Goal: Feedback & Contribution: Submit feedback/report problem

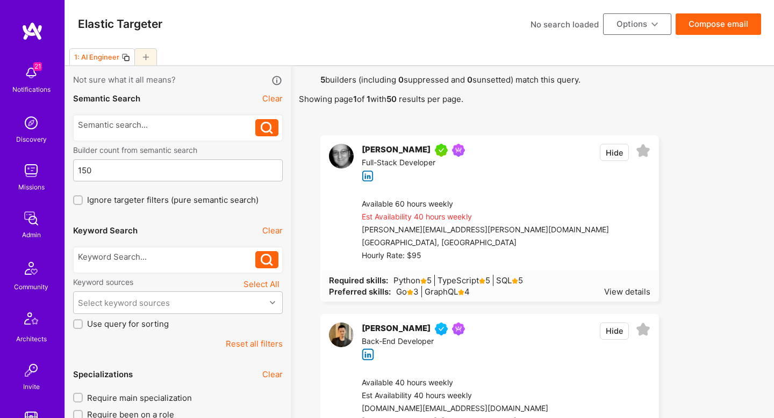
scroll to position [580, 0]
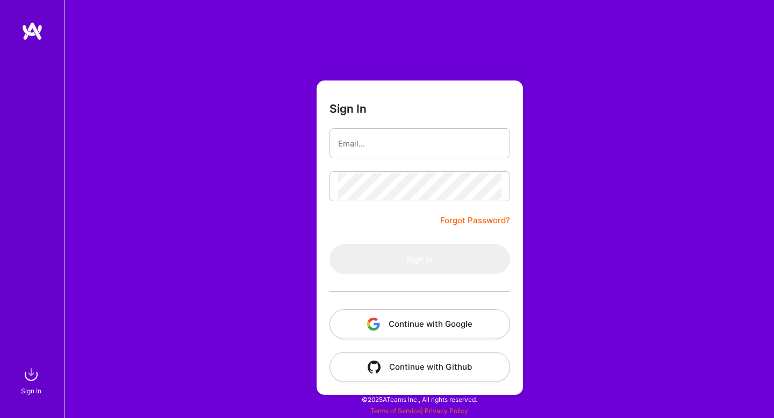
click at [416, 313] on button "Continue with Google" at bounding box center [419, 324] width 180 height 30
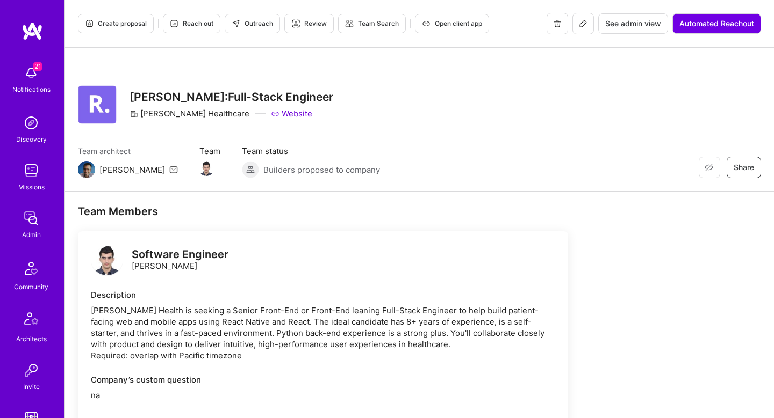
scroll to position [121, 0]
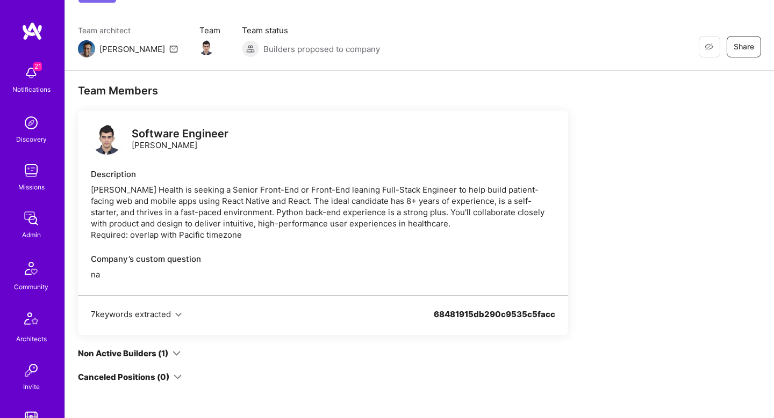
click at [111, 135] on img at bounding box center [107, 138] width 32 height 32
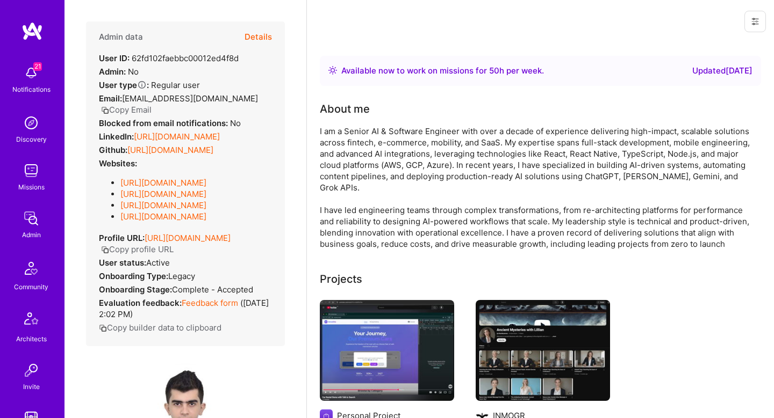
click at [205, 303] on link "Feedback form" at bounding box center [210, 303] width 56 height 10
click at [257, 34] on button "Details" at bounding box center [257, 36] width 27 height 31
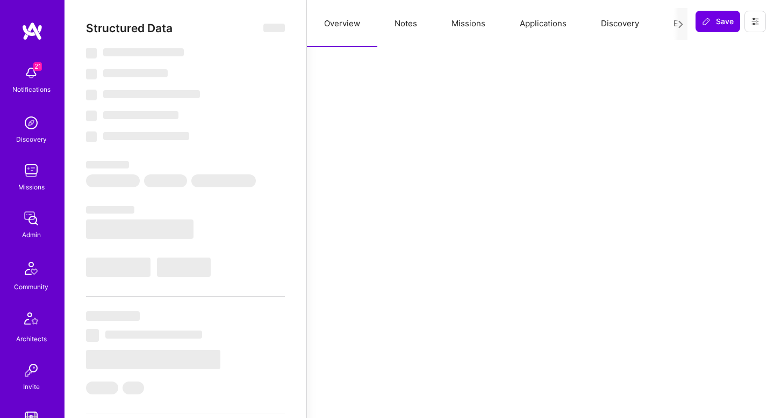
click at [451, 44] on button "Missions" at bounding box center [468, 23] width 68 height 47
select select "Right Now"
select select "4"
select select "7"
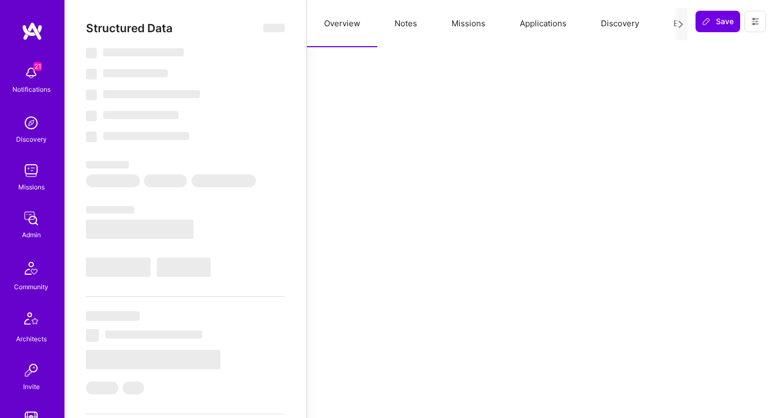
select select "7"
select select "AE"
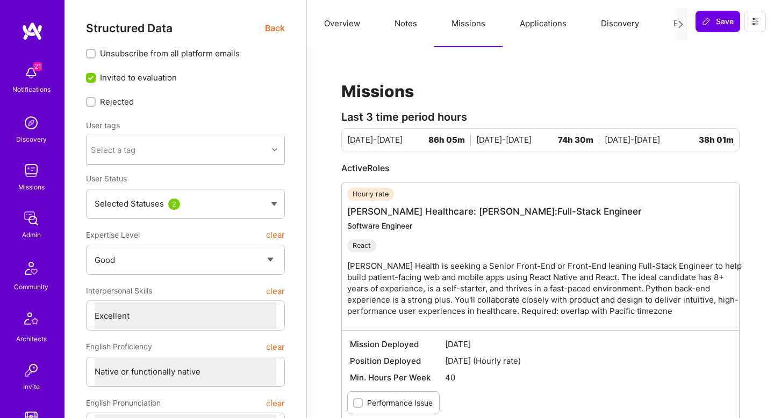
click at [342, 24] on button "Overview" at bounding box center [342, 23] width 70 height 47
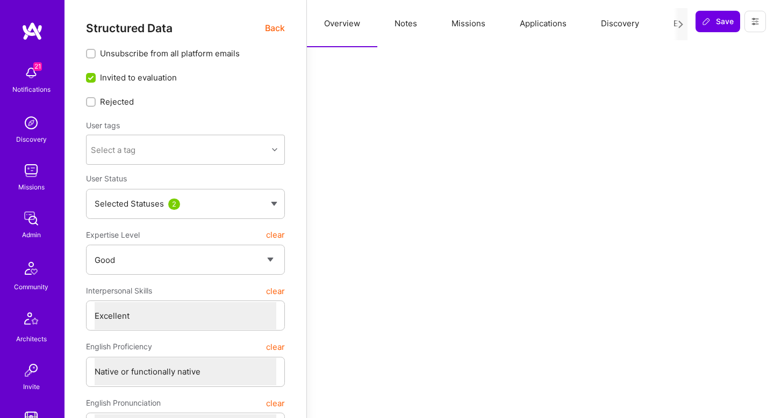
click at [451, 35] on button "Missions" at bounding box center [468, 23] width 68 height 47
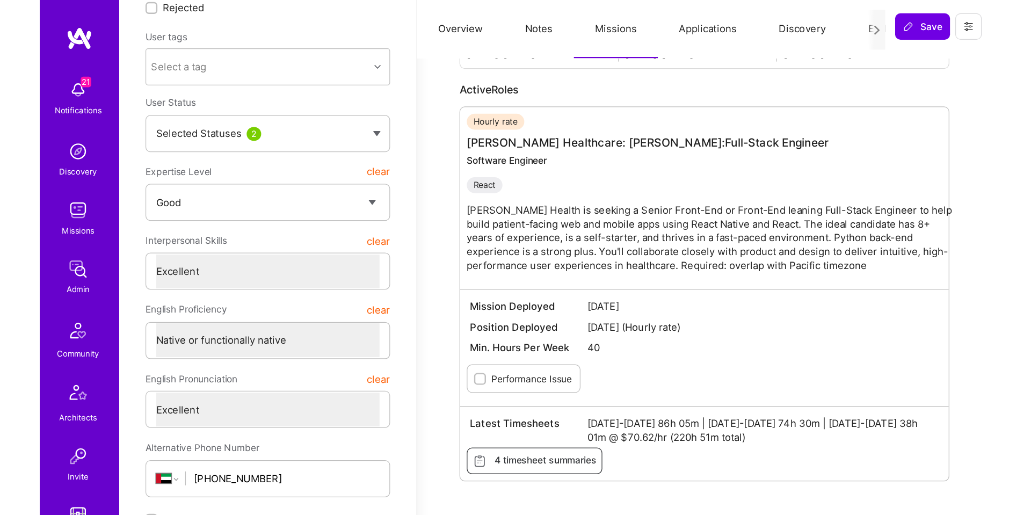
scroll to position [108, 0]
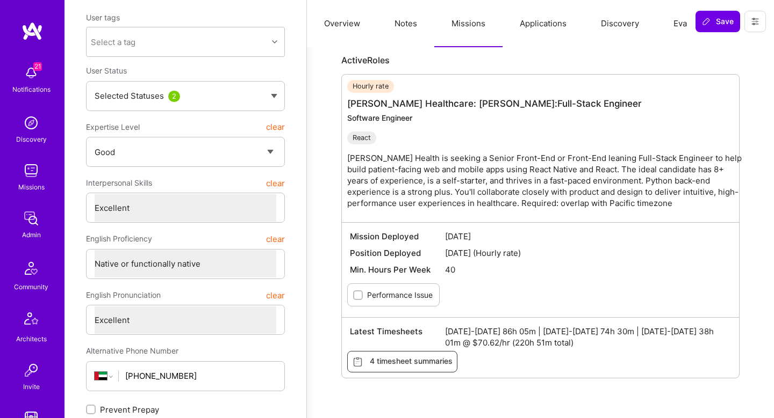
type textarea "x"
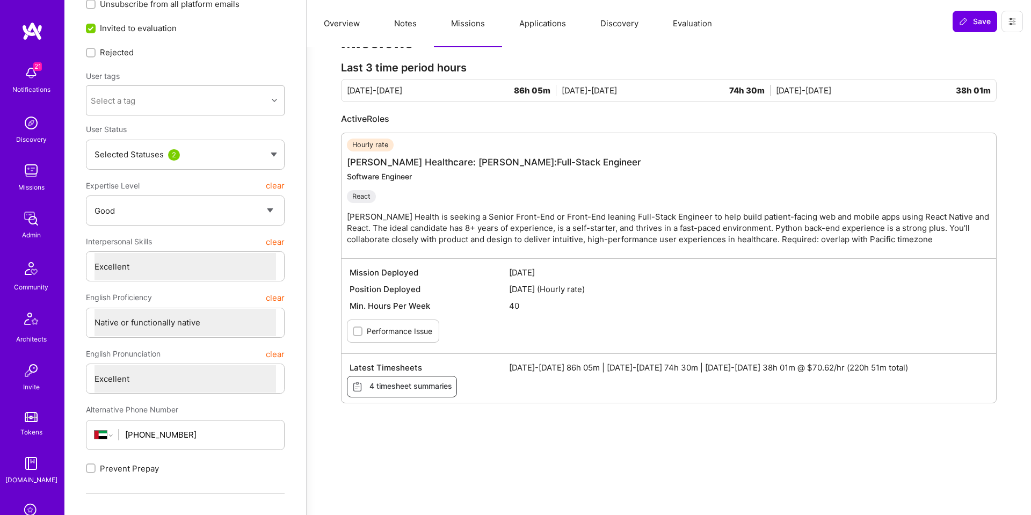
scroll to position [0, 0]
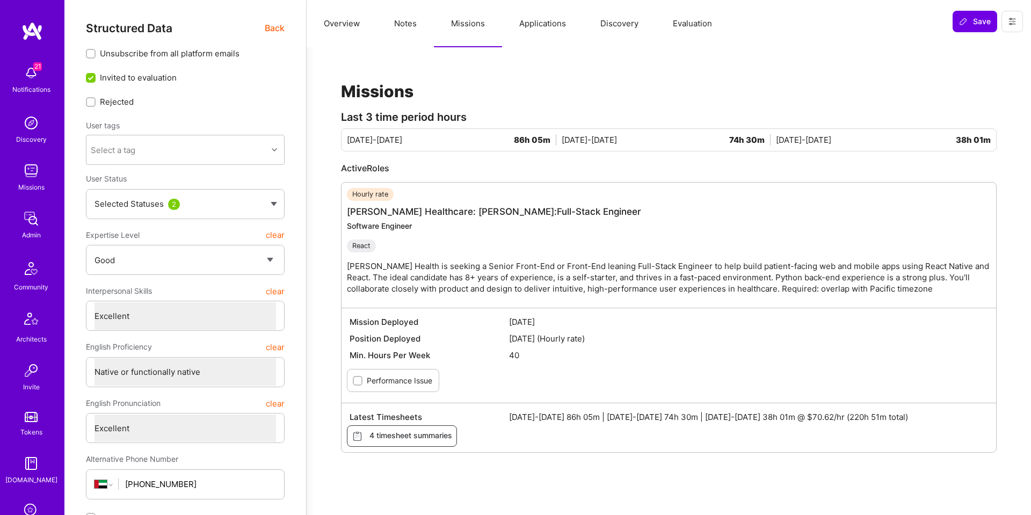
click at [269, 27] on span "Back" at bounding box center [275, 27] width 20 height 13
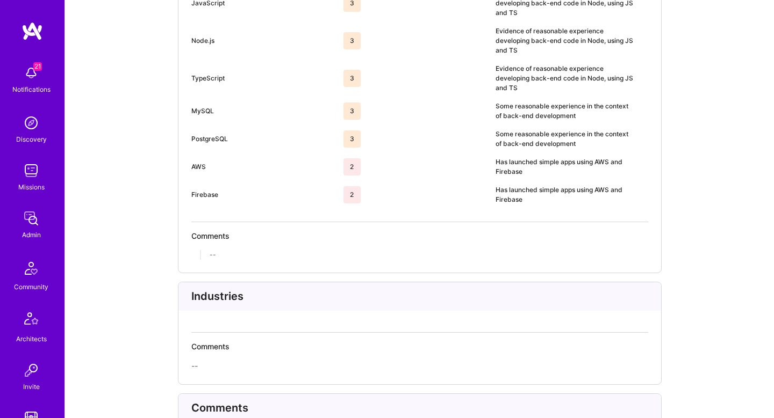
scroll to position [2769, 0]
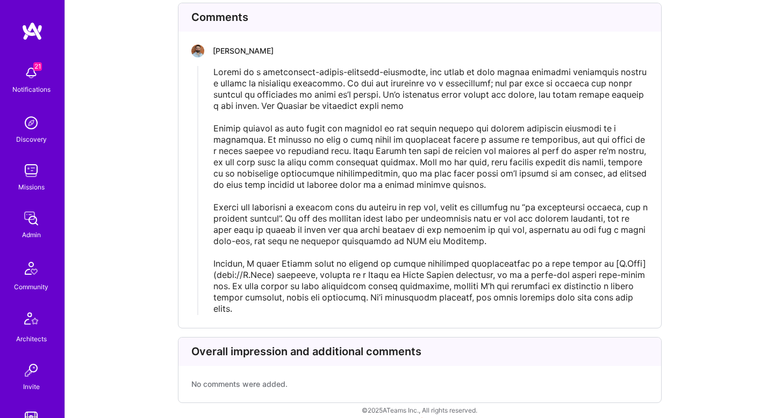
click at [289, 68] on span "Edit text" at bounding box center [431, 191] width 436 height 248
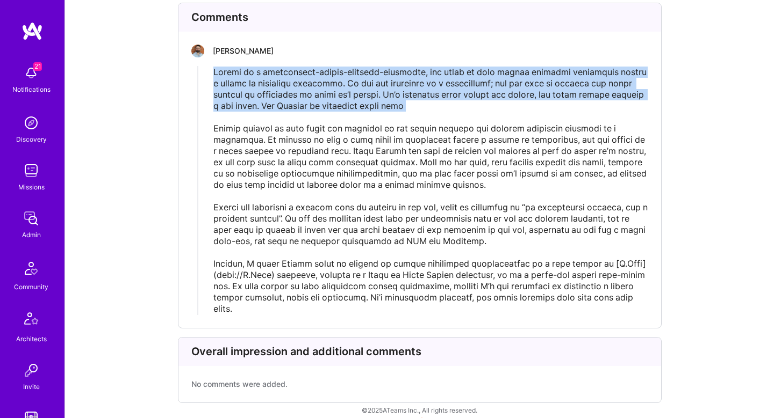
click at [289, 68] on span "Edit text" at bounding box center [431, 191] width 436 height 248
click at [430, 73] on span "Edit text" at bounding box center [431, 191] width 436 height 248
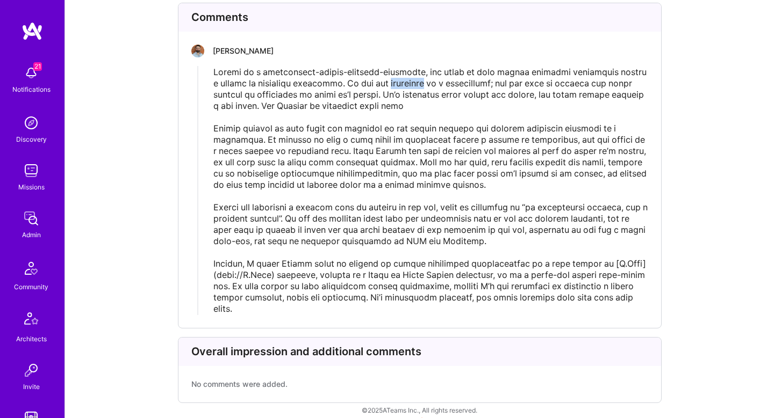
click at [430, 73] on span "Edit text" at bounding box center [431, 191] width 436 height 248
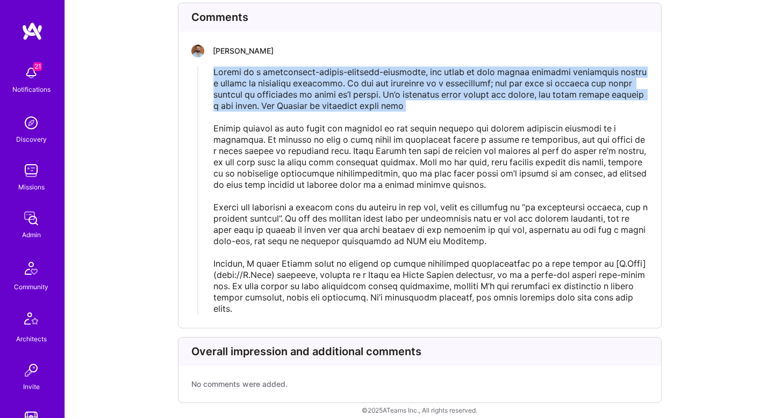
click at [430, 73] on span "Edit text" at bounding box center [431, 191] width 436 height 248
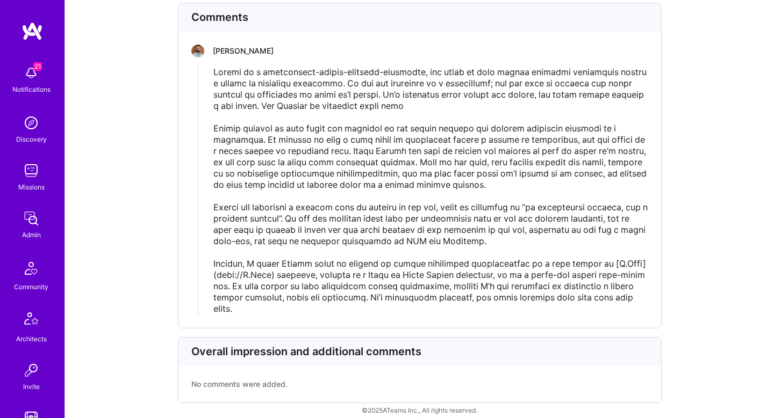
click at [393, 135] on span "Edit text" at bounding box center [431, 191] width 436 height 248
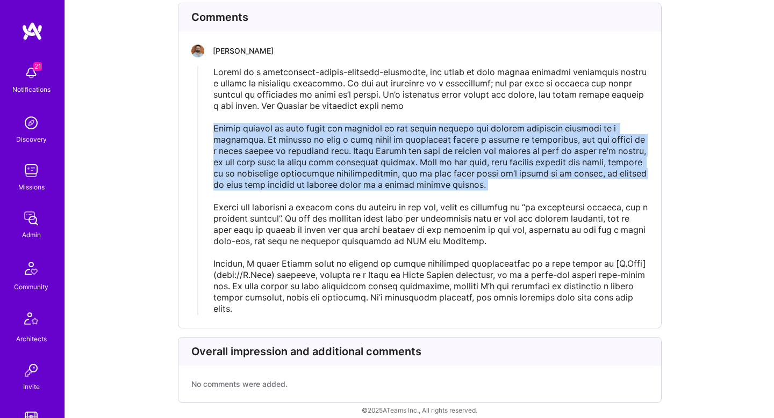
click at [393, 135] on span "Edit text" at bounding box center [431, 191] width 436 height 248
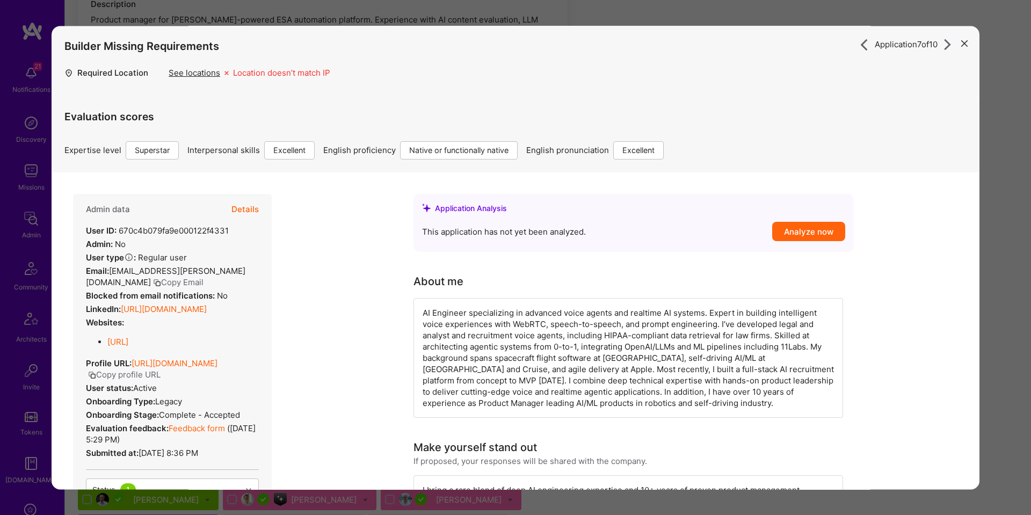
scroll to position [143, 0]
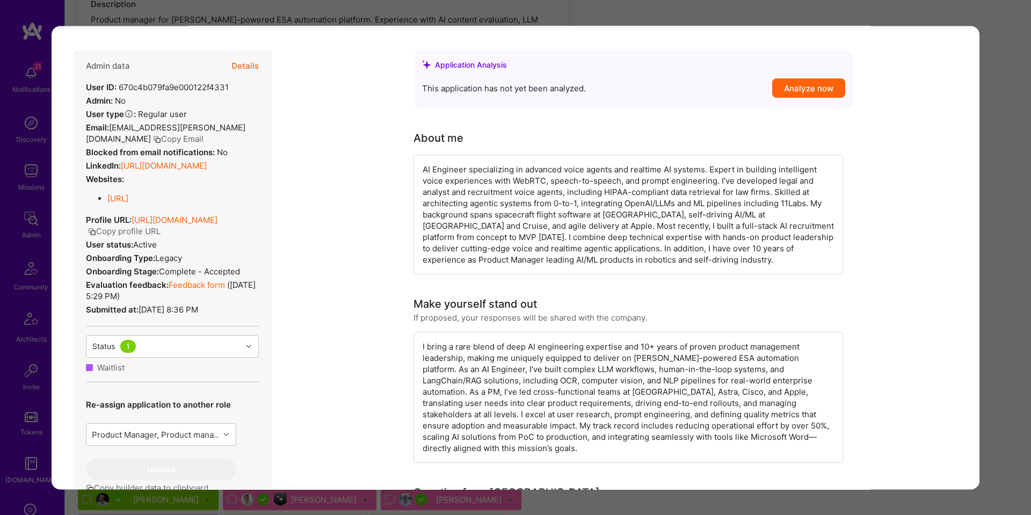
drag, startPoint x: 999, startPoint y: 171, endPoint x: 683, endPoint y: 202, distance: 316.8
click at [999, 171] on div "Application 7 of 10 Builder Missing Requirements Required Location See location…" at bounding box center [515, 257] width 1031 height 515
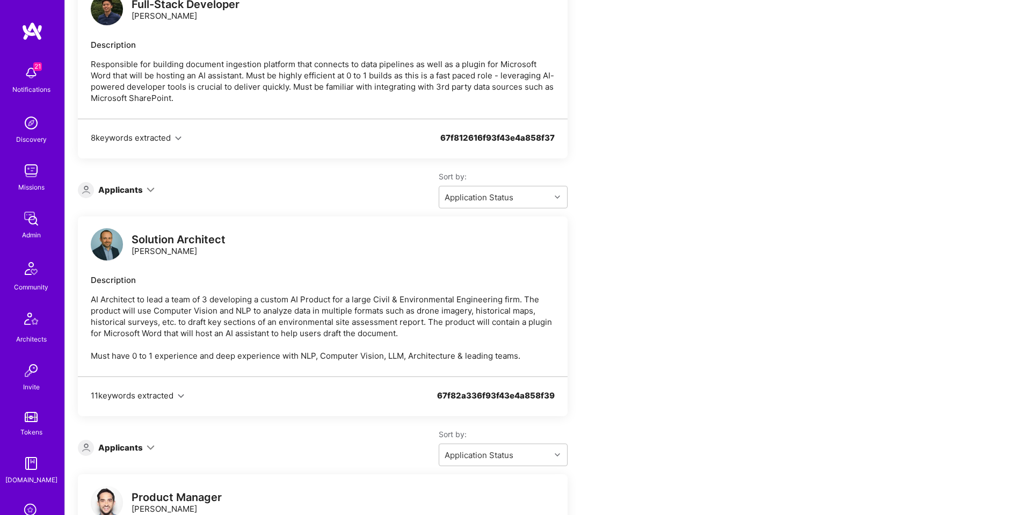
scroll to position [2776, 0]
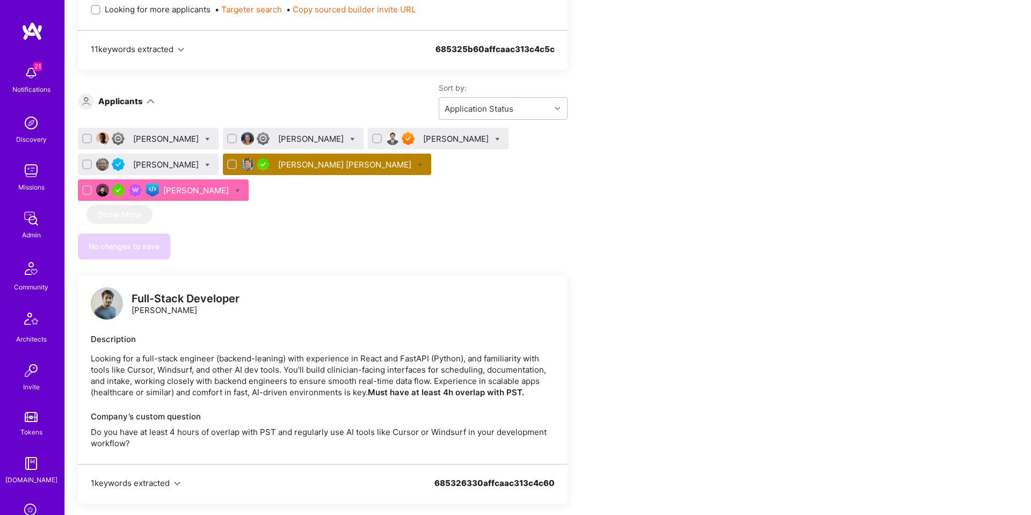
scroll to position [1143, 0]
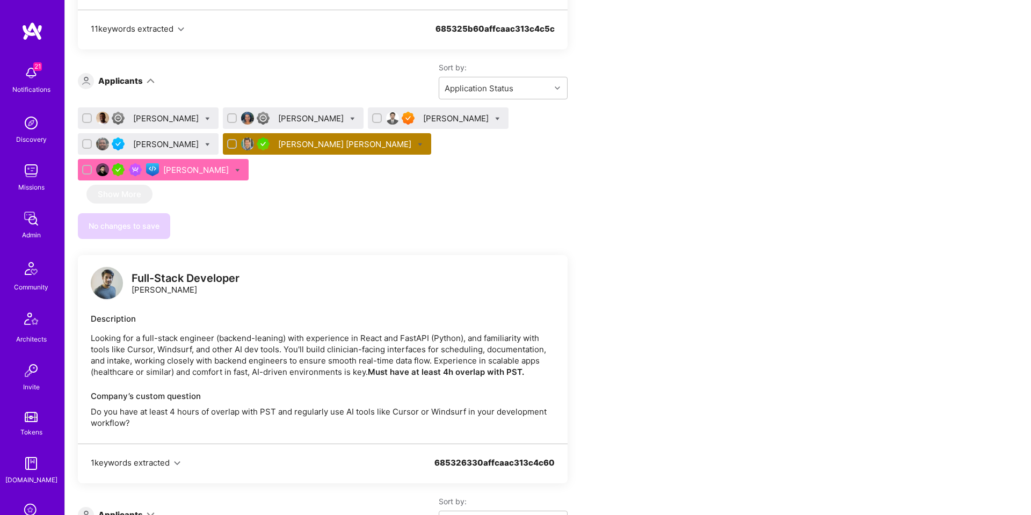
click at [570, 304] on div "Team Members Only visible to admins Request optimization Full-Stack Developer O…" at bounding box center [400, 91] width 645 height 2058
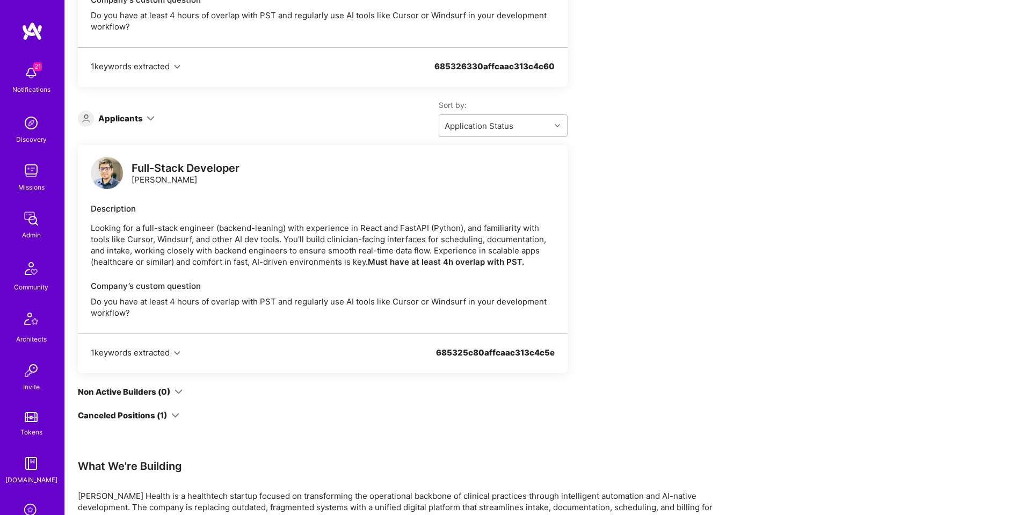
scroll to position [1534, 0]
